Goal: Task Accomplishment & Management: Manage account settings

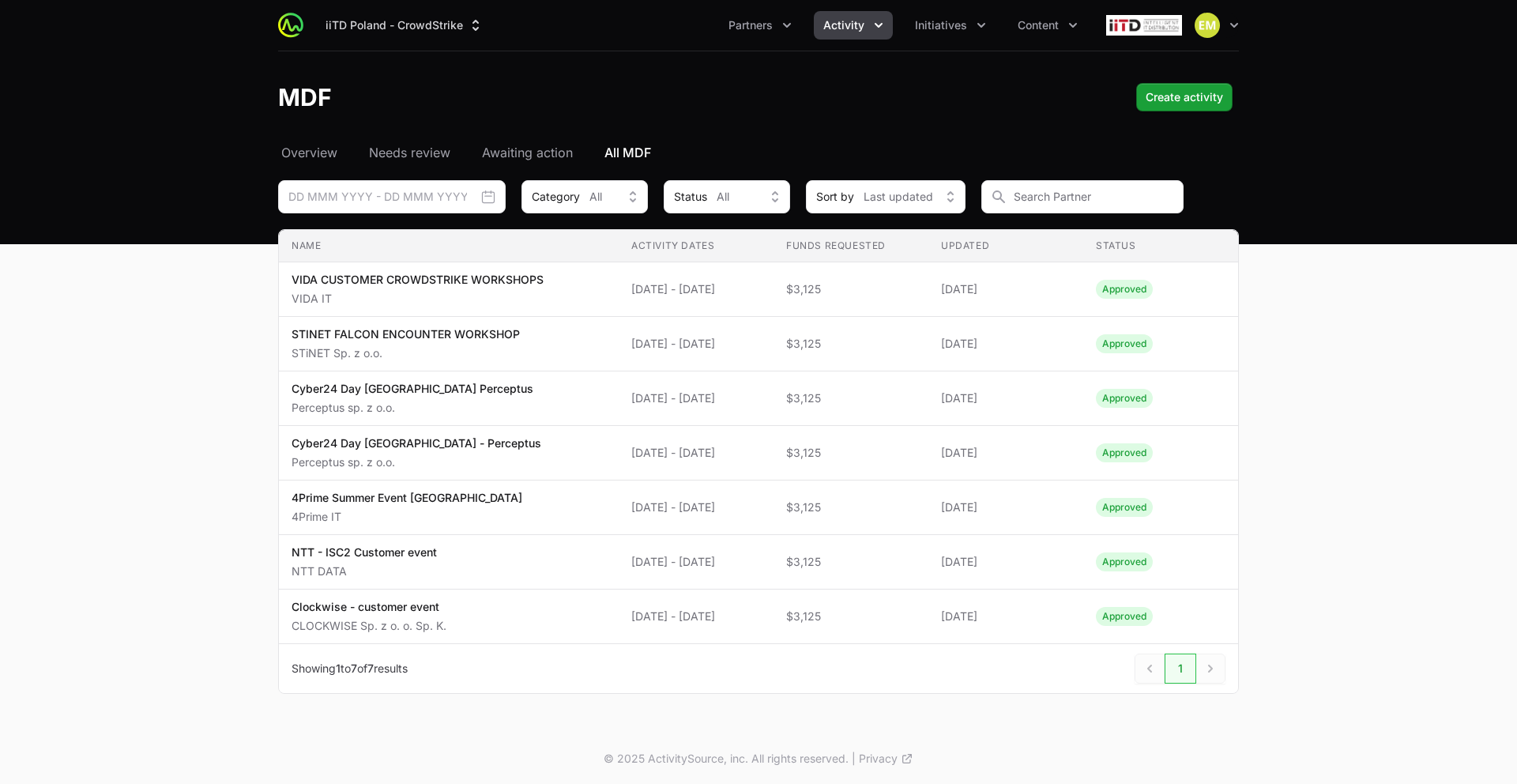
scroll to position [2, 0]
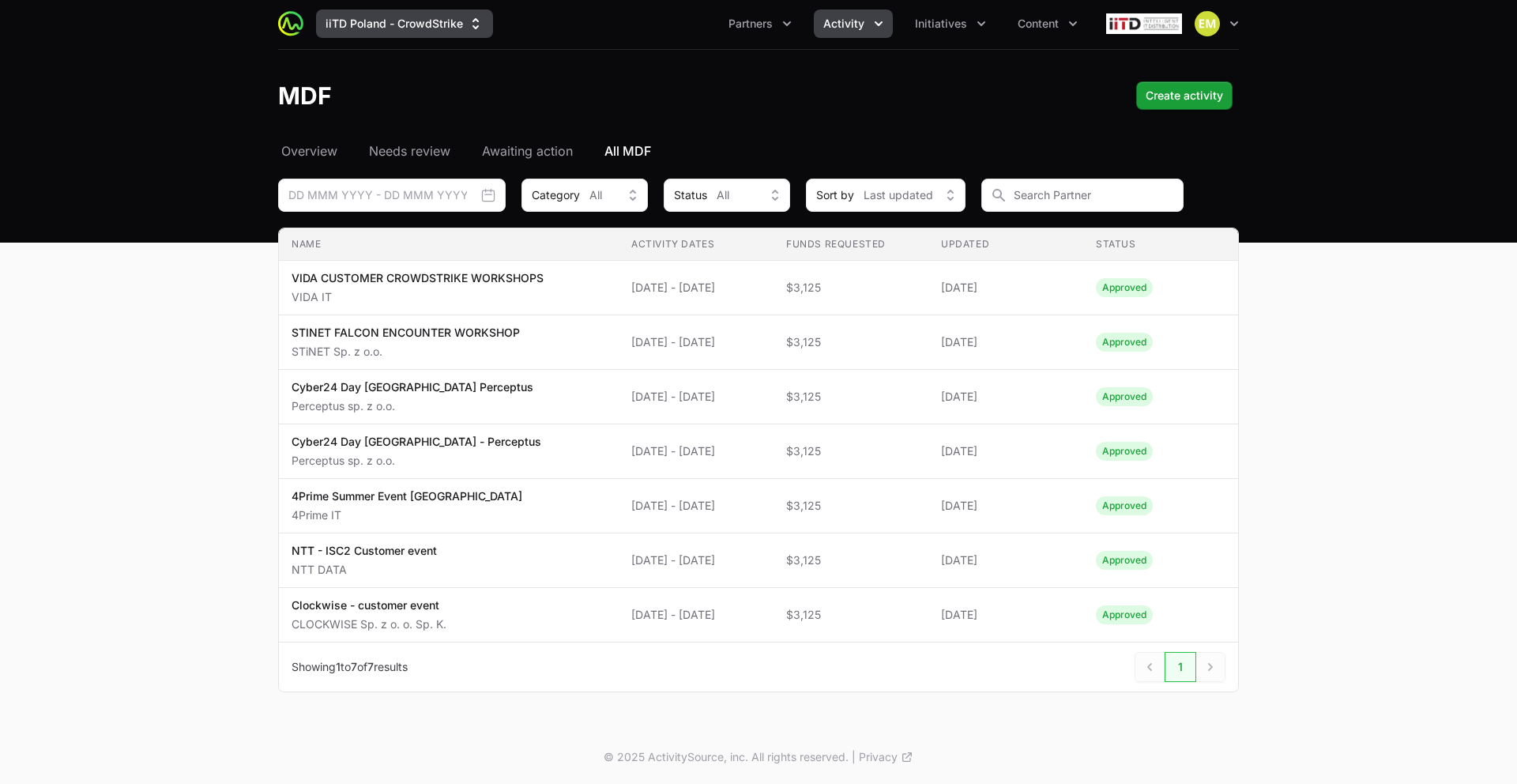
drag, startPoint x: 0, startPoint y: 0, endPoint x: 407, endPoint y: 23, distance: 407.6
click at [407, 23] on button "iiTD Poland - CrowdStrike" at bounding box center [405, 23] width 177 height 28
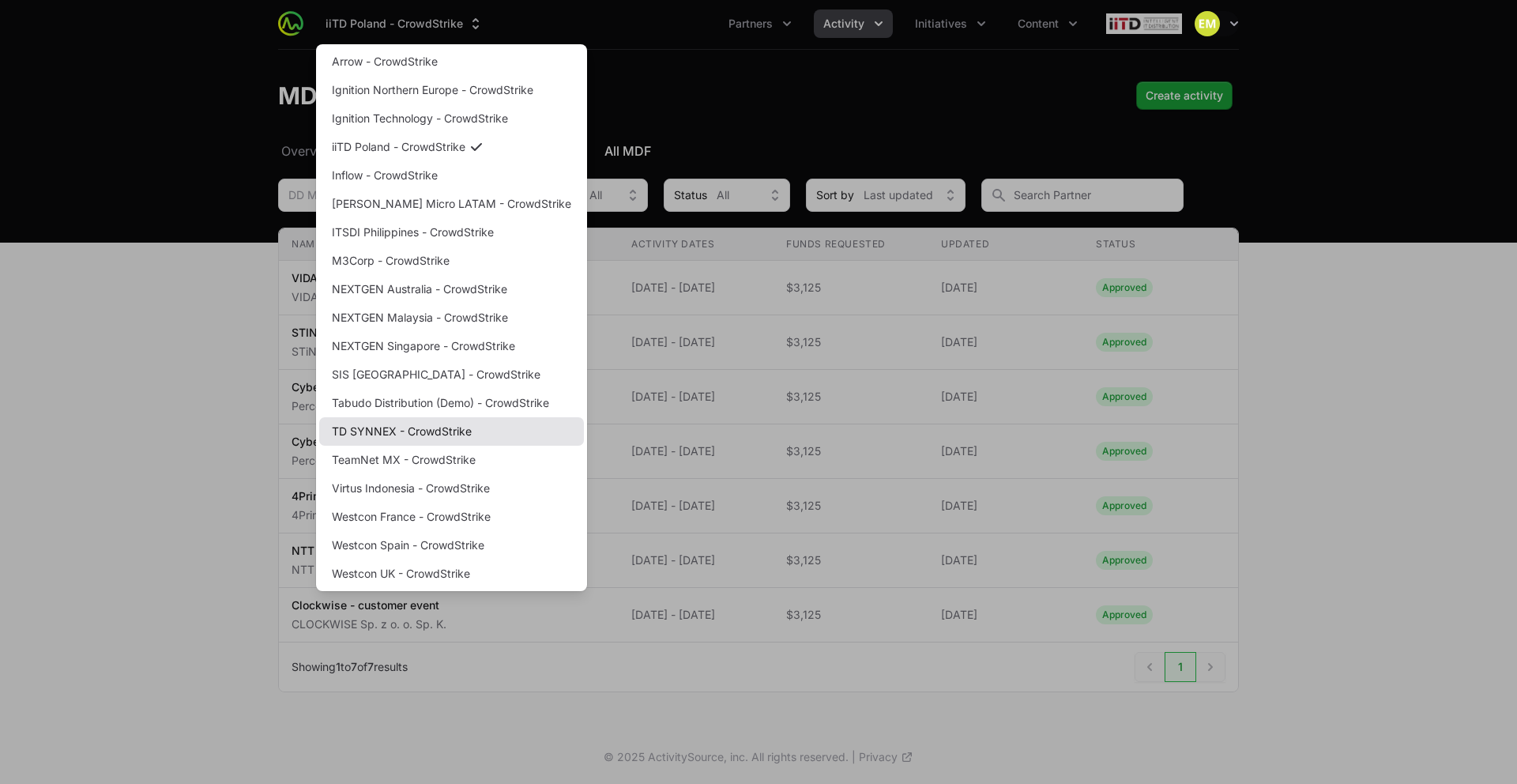
click at [414, 435] on link "TD SYNNEX - CrowdStrike" at bounding box center [451, 431] width 265 height 28
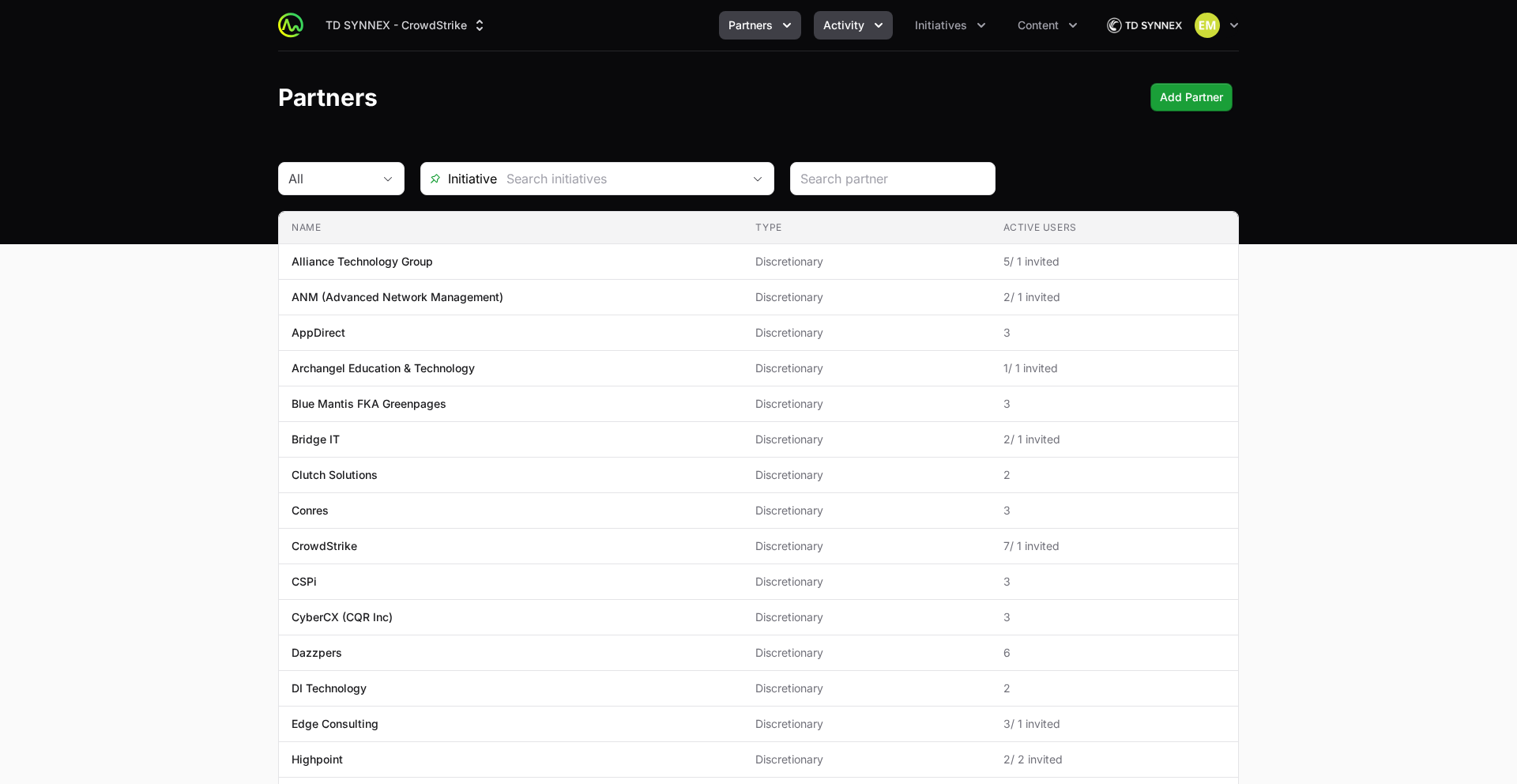
click at [855, 34] on button "Activity" at bounding box center [853, 25] width 79 height 28
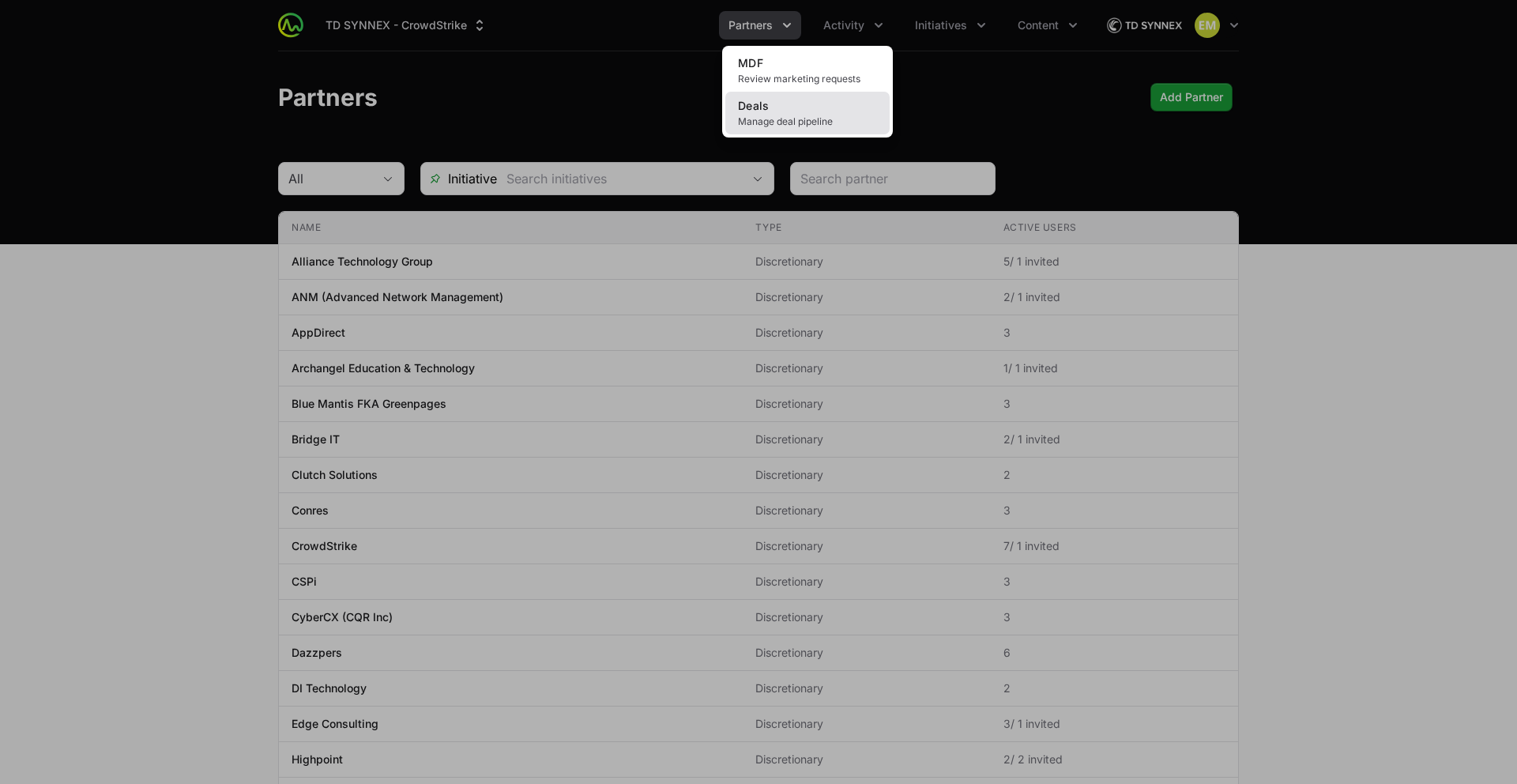
click at [812, 108] on link "Deals Manage deal pipeline" at bounding box center [808, 113] width 164 height 43
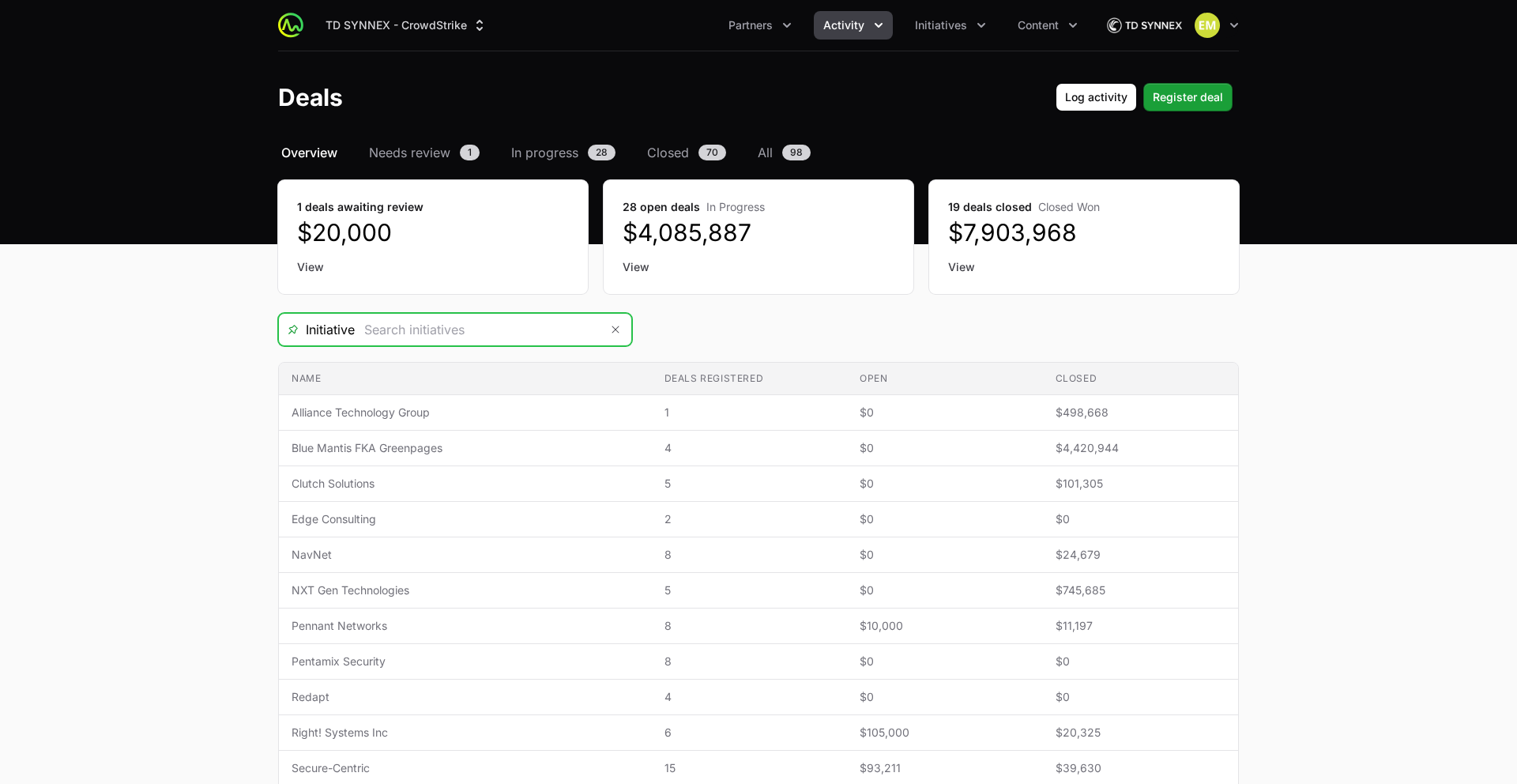
click at [474, 321] on input "Deals Filters" at bounding box center [477, 329] width 245 height 31
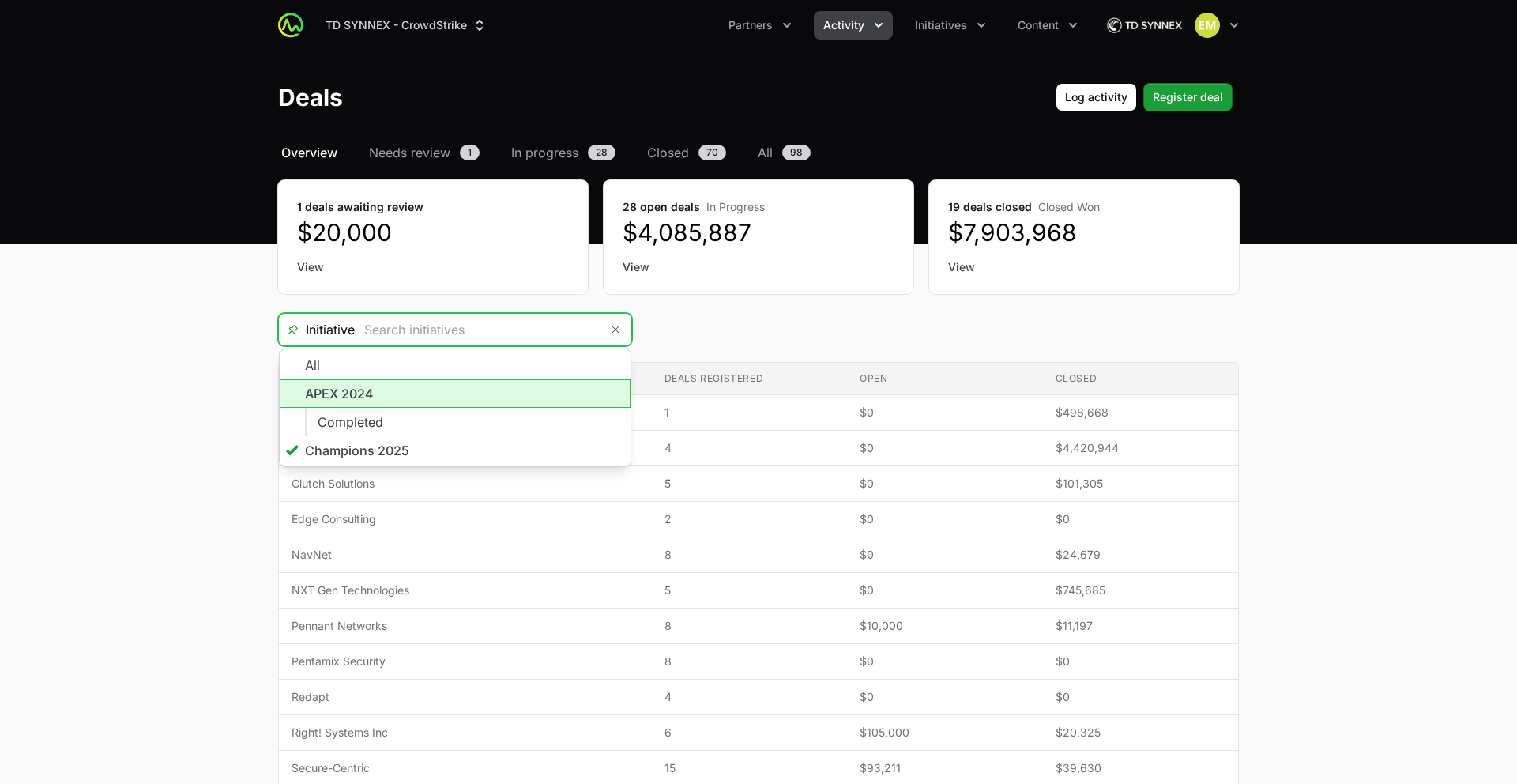
click at [465, 404] on li "APEX 2024" at bounding box center [455, 393] width 351 height 28
type input "APEX 2024"
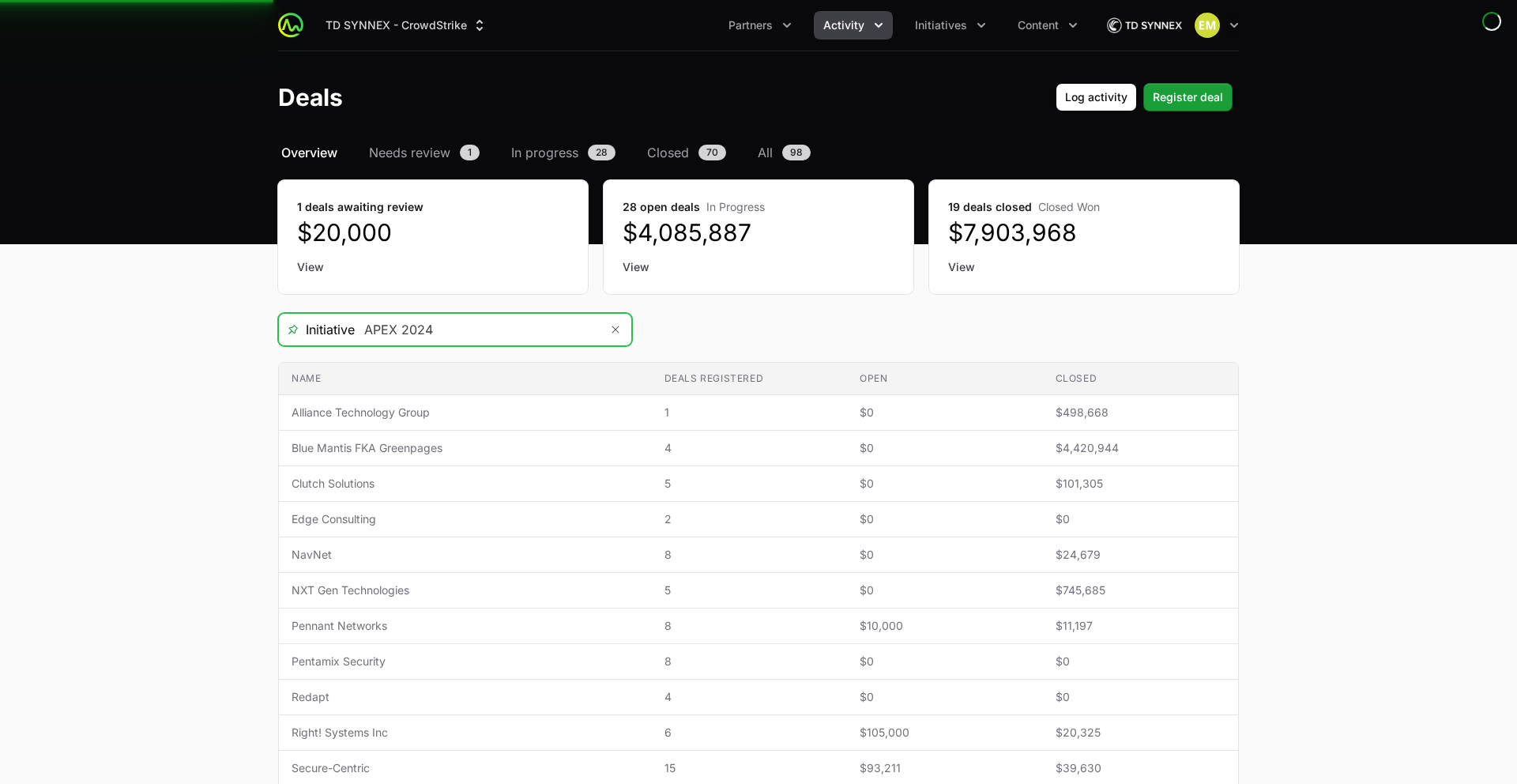
click at [467, 335] on input "APEX 2024" at bounding box center [477, 329] width 245 height 31
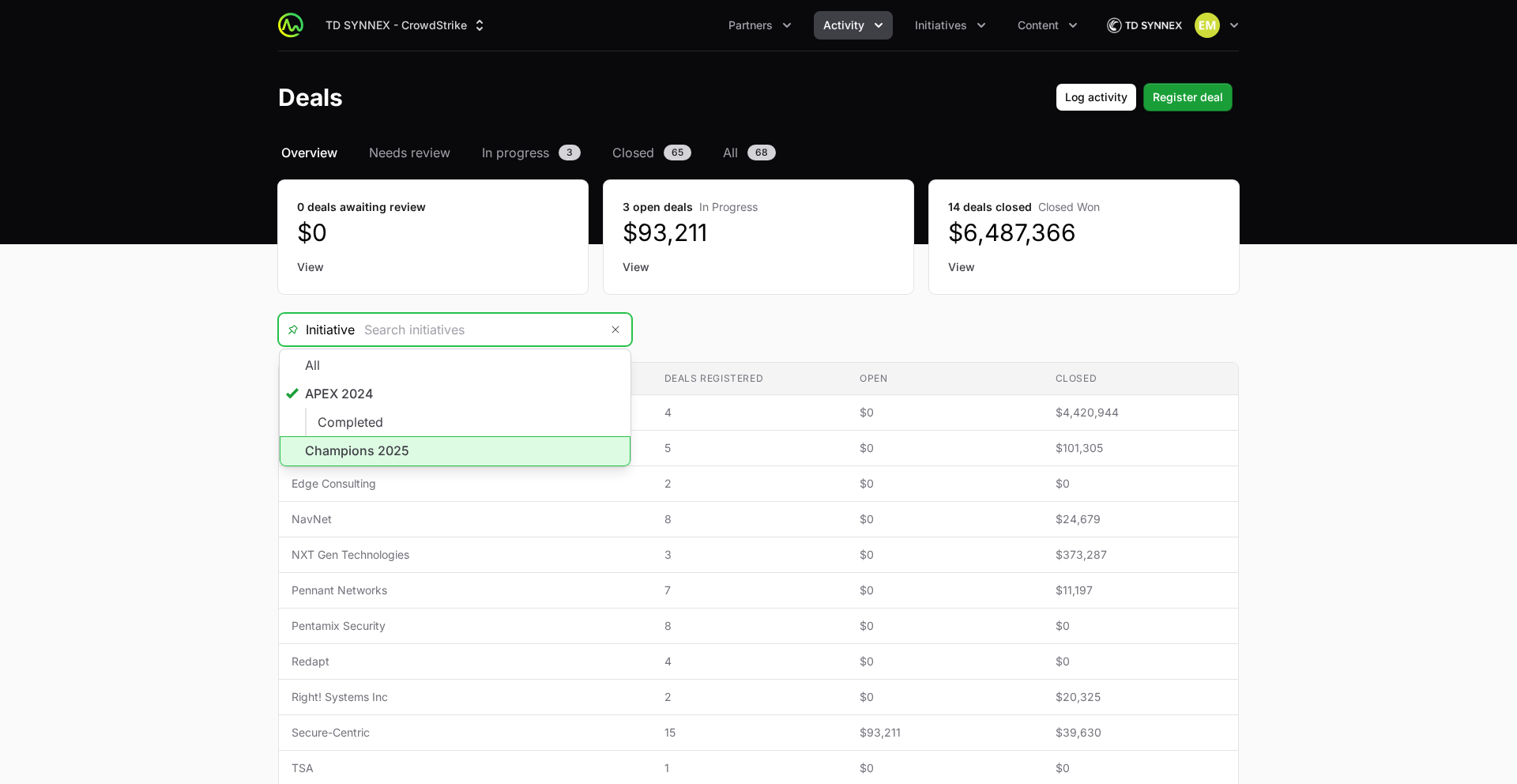
click at [435, 446] on li "Champions 2025" at bounding box center [455, 450] width 351 height 30
type input "Champions 2025"
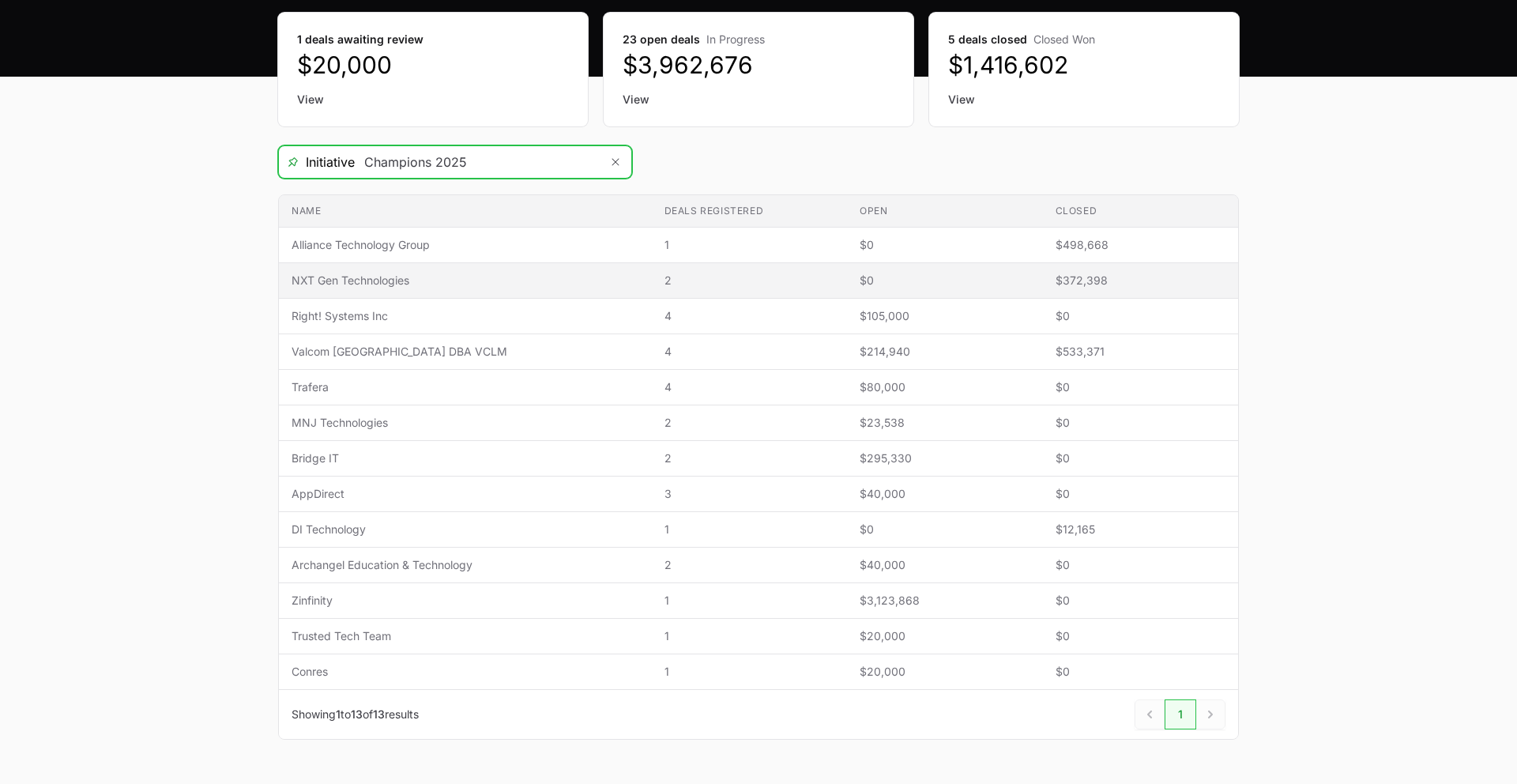
scroll to position [215, 0]
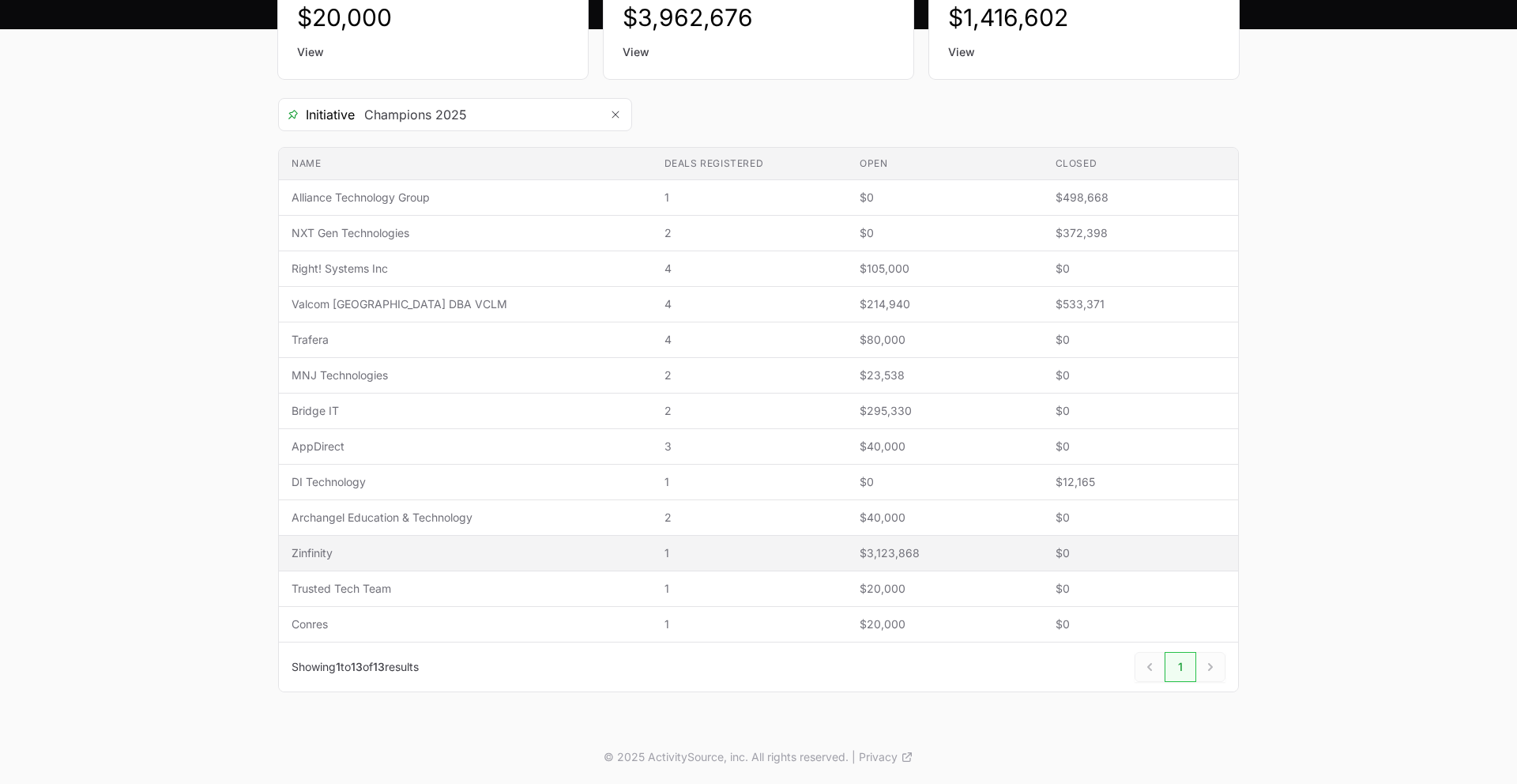
click at [684, 550] on span "1" at bounding box center [749, 553] width 170 height 16
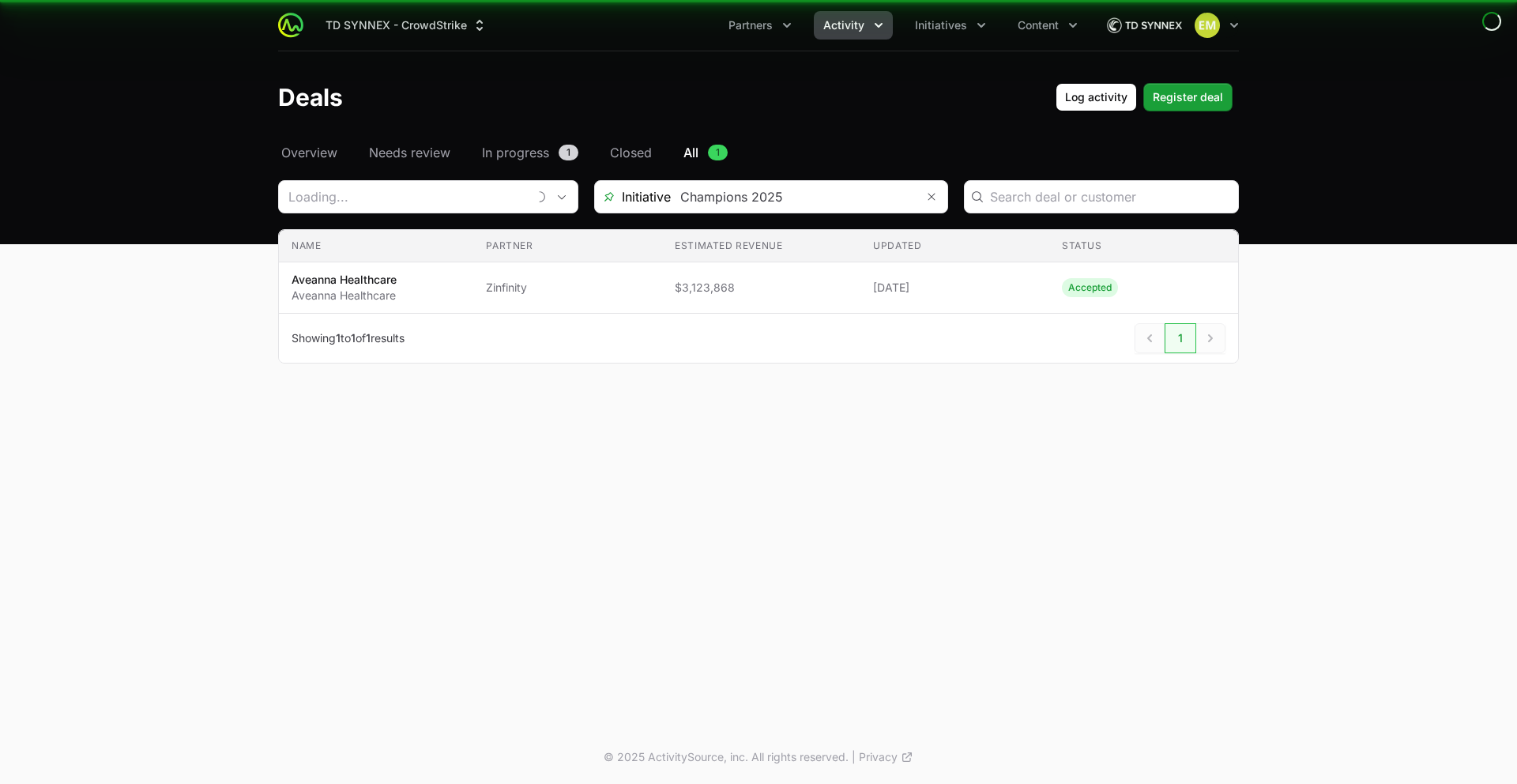
type input "Zinfinity"
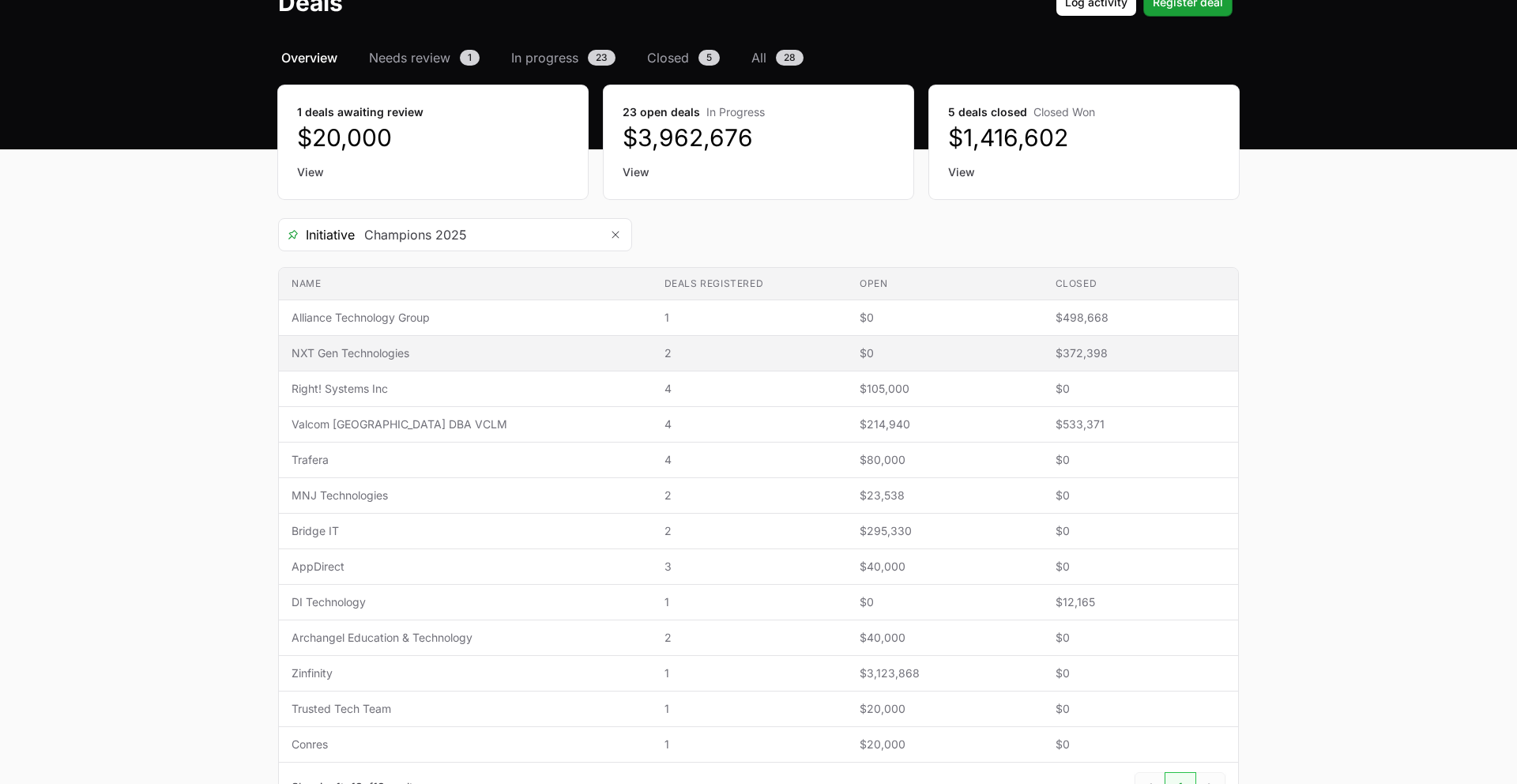
scroll to position [160, 0]
